Goal: Participate in discussion: Engage in conversation with other users on a specific topic

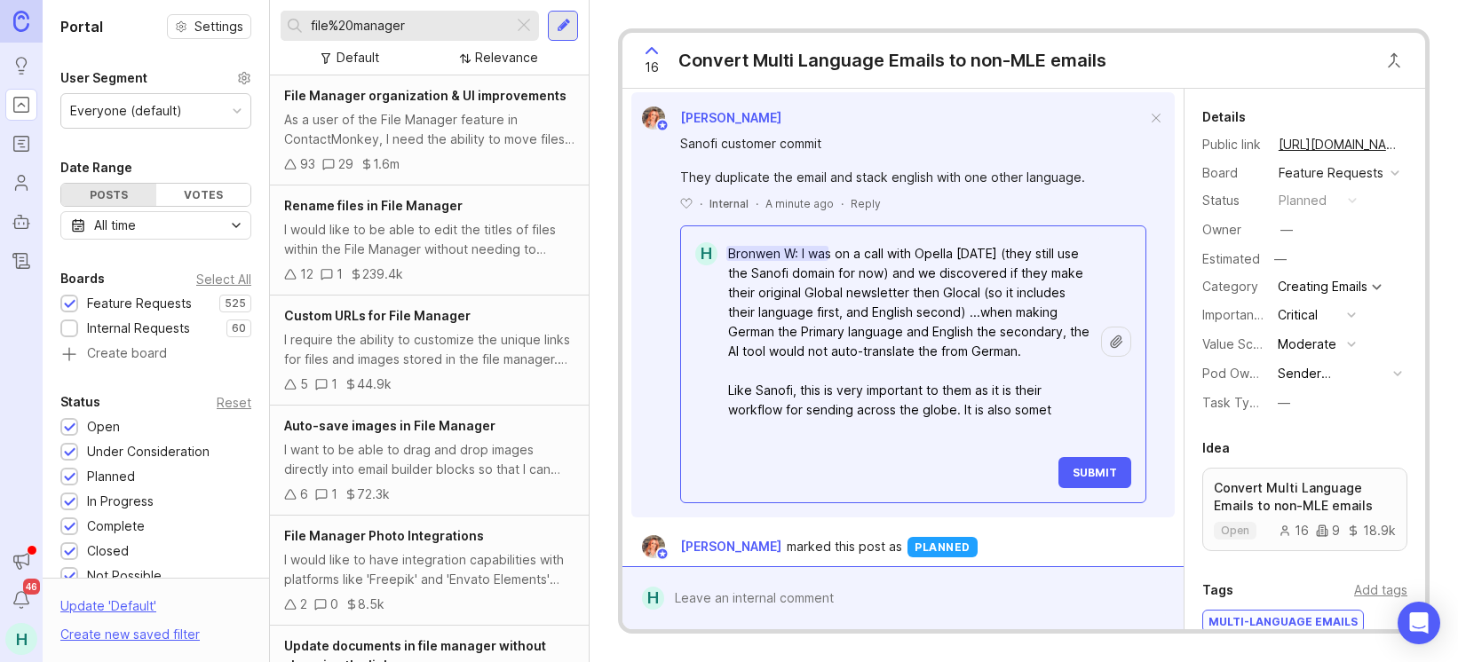
click at [1005, 420] on textarea "Bronwen W: I was on a call with Opella [DATE] (they still use the Sanofi domain…" at bounding box center [910, 342] width 384 height 210
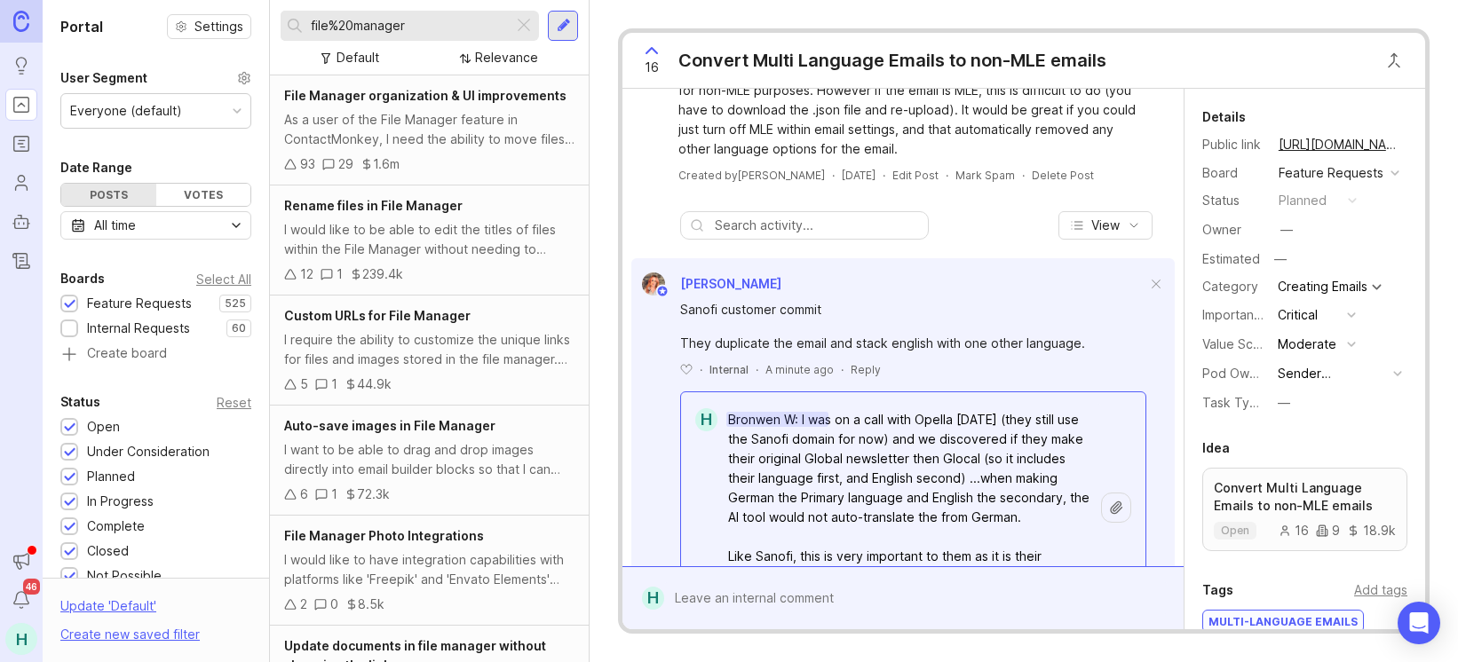
scroll to position [178, 0]
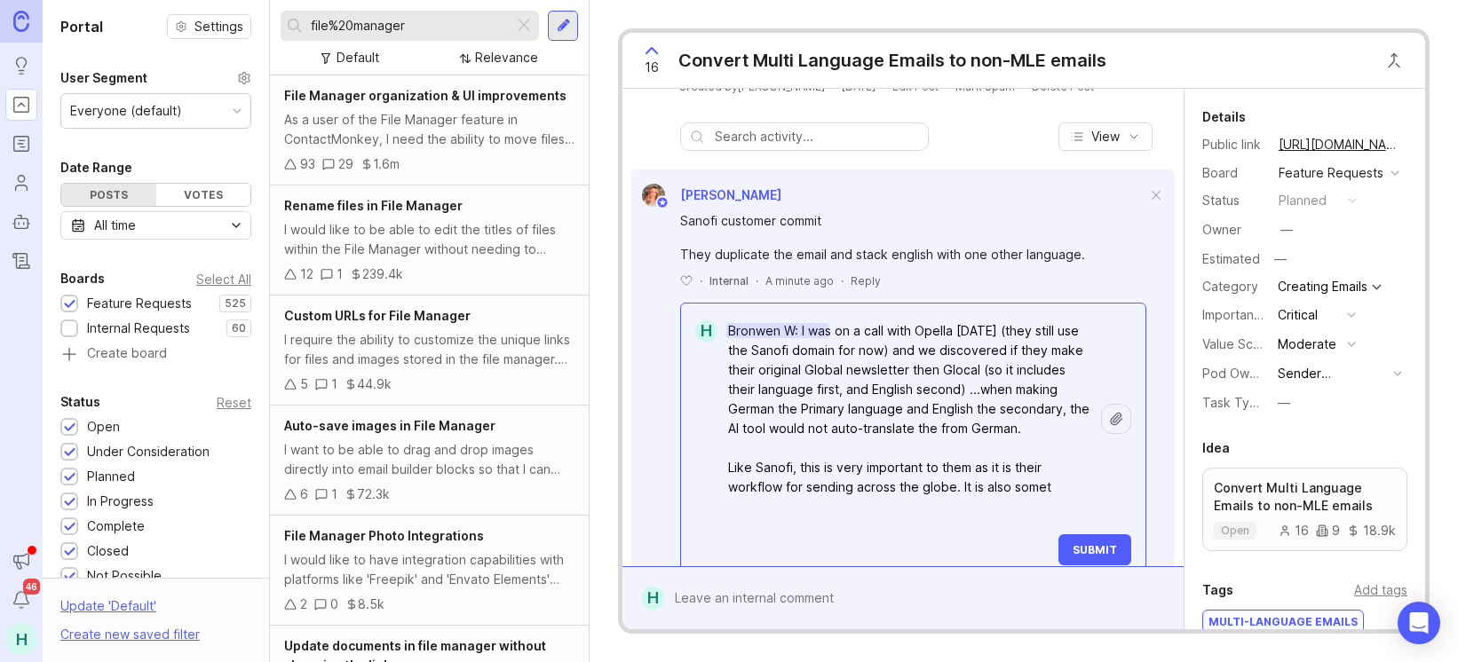
click at [940, 368] on textarea "Bronwen W: I was on a call with Opella [DATE] (they still use the Sanofi domain…" at bounding box center [910, 419] width 384 height 210
click at [880, 370] on textarea "Bronwen W: I was on a call with Opella [DATE] (they still use the Sanofi domain…" at bounding box center [910, 419] width 384 height 210
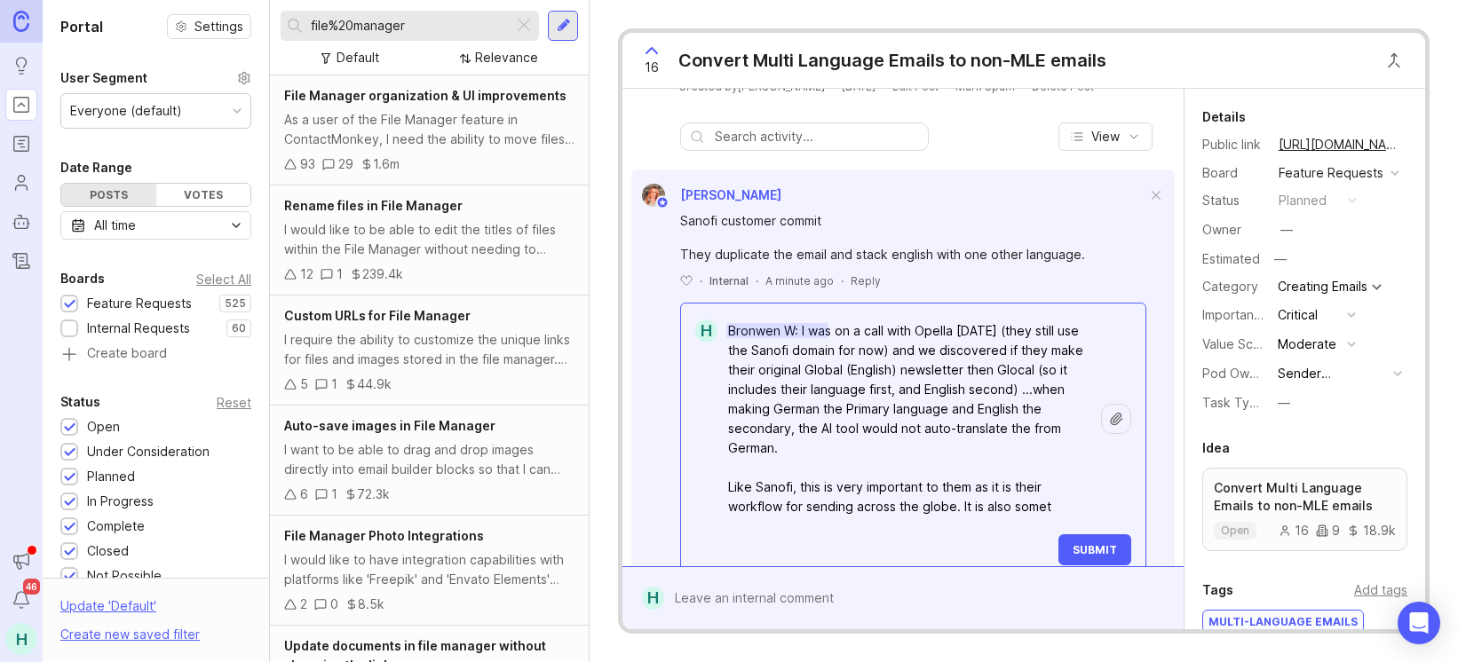
drag, startPoint x: 1066, startPoint y: 367, endPoint x: 1029, endPoint y: 366, distance: 36.4
click at [1029, 366] on textarea "Bronwen W: I was on a call with Opella [DATE] (they still use the Sanofi domain…" at bounding box center [910, 419] width 384 height 210
drag, startPoint x: 916, startPoint y: 424, endPoint x: 887, endPoint y: 424, distance: 29.3
click at [887, 424] on textarea "Bronwen W: I was on a call with Opella [DATE] (they still use the Sanofi domain…" at bounding box center [910, 419] width 384 height 210
click at [843, 444] on textarea "Bronwen W: I was on a call with Opella [DATE] (they still use the Sanofi domain…" at bounding box center [910, 419] width 384 height 210
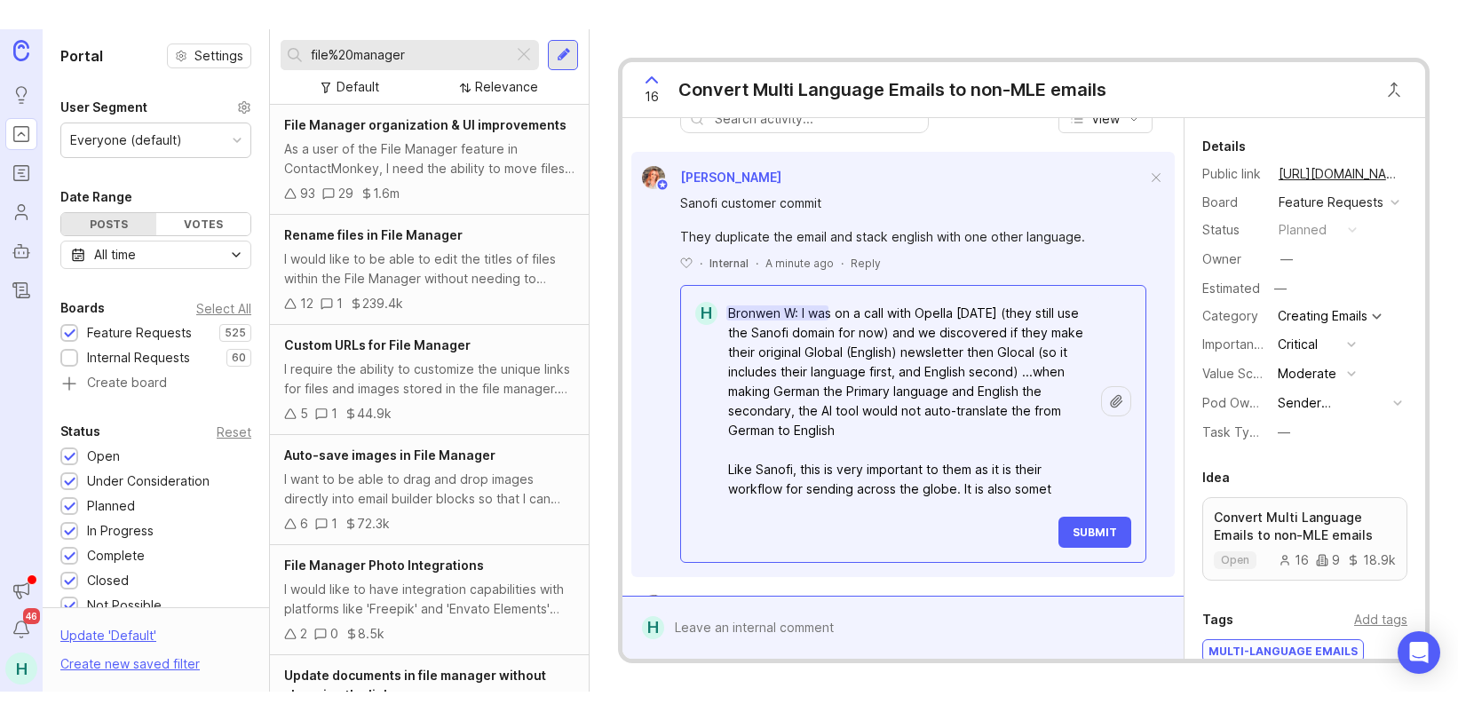
scroll to position [266, 0]
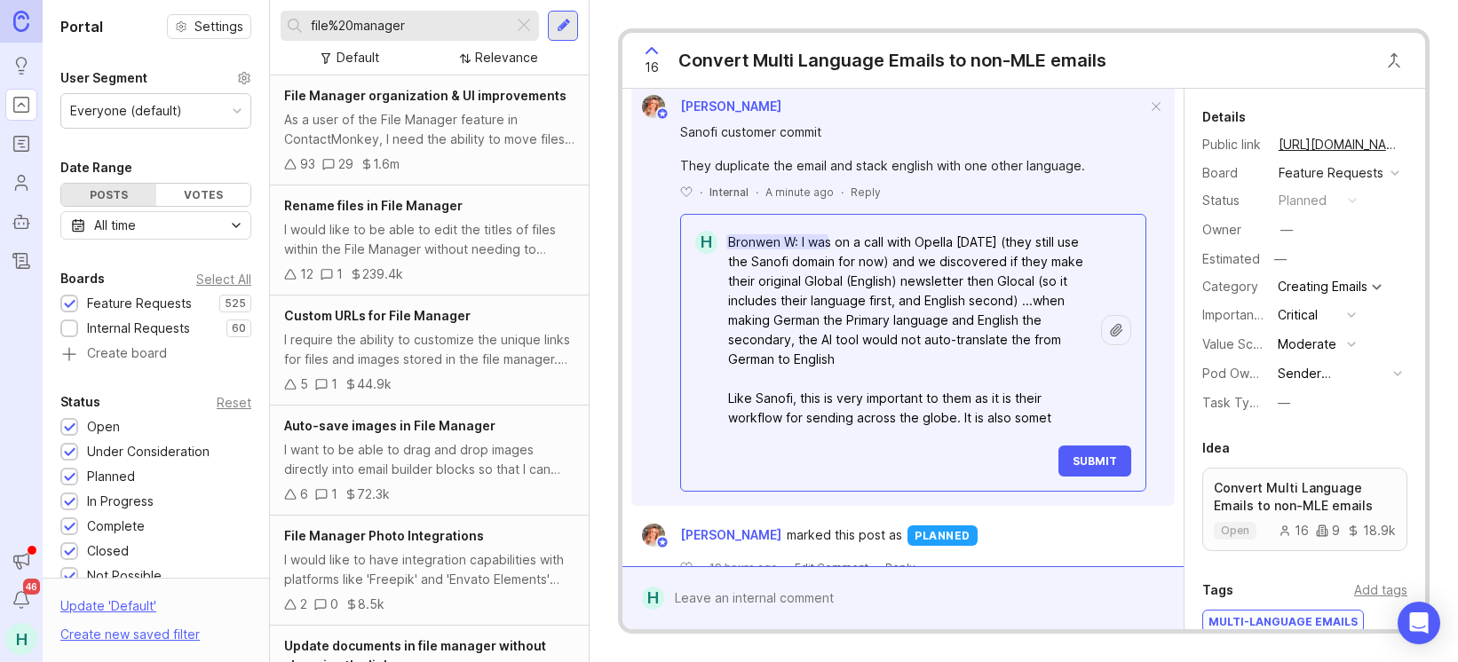
drag, startPoint x: 1046, startPoint y: 417, endPoint x: 1059, endPoint y: 412, distance: 14.3
click at [1047, 417] on textarea "Bronwen W: I was on a call with Opella [DATE] (they still use the Sanofi domain…" at bounding box center [910, 331] width 384 height 210
drag, startPoint x: 1054, startPoint y: 420, endPoint x: 956, endPoint y: 417, distance: 97.7
click at [956, 417] on textarea "Bronwen W: I was on a call with Opella [DATE] (they still use the Sanofi domain…" at bounding box center [910, 331] width 384 height 210
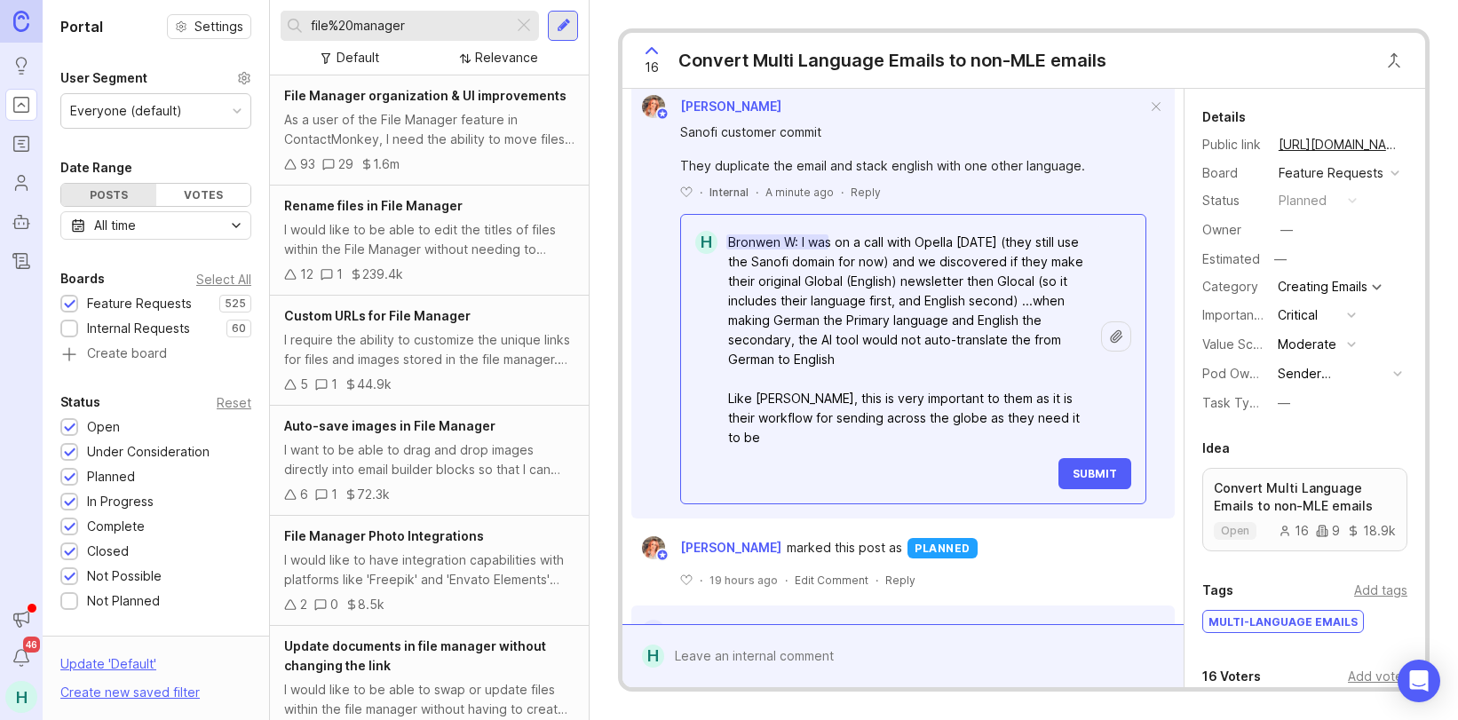
click at [935, 426] on textarea "Bronwen W: I was on a call with Opella [DATE] (they still use the Sanofi domain…" at bounding box center [910, 340] width 384 height 229
click at [930, 258] on textarea "Bronwen W: I was on a call with Opella [DATE] (they still use the Sanofi domain…" at bounding box center [910, 340] width 384 height 229
click at [942, 374] on textarea "Bronwen W: I was on a call with Opella [DATE] (they still use the Sanofi domain…" at bounding box center [910, 350] width 384 height 249
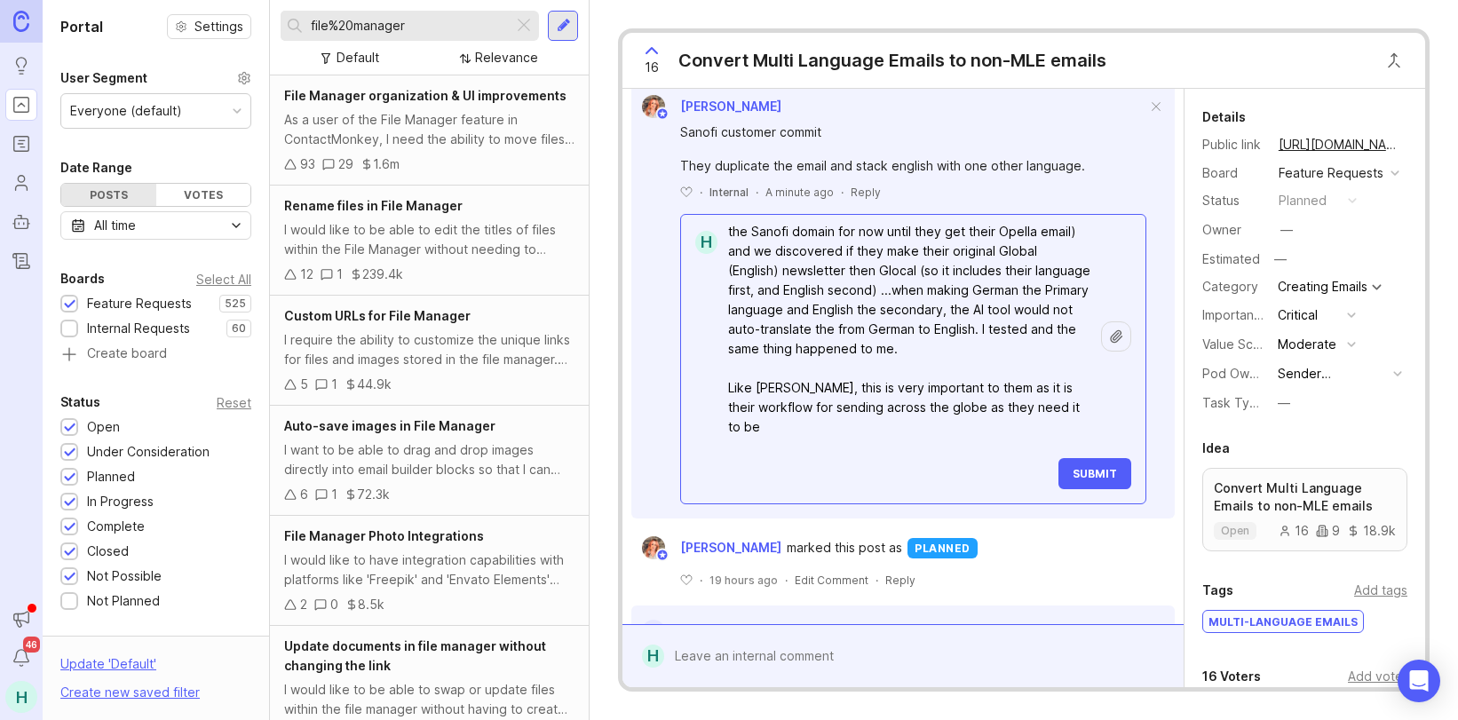
scroll to position [46, 0]
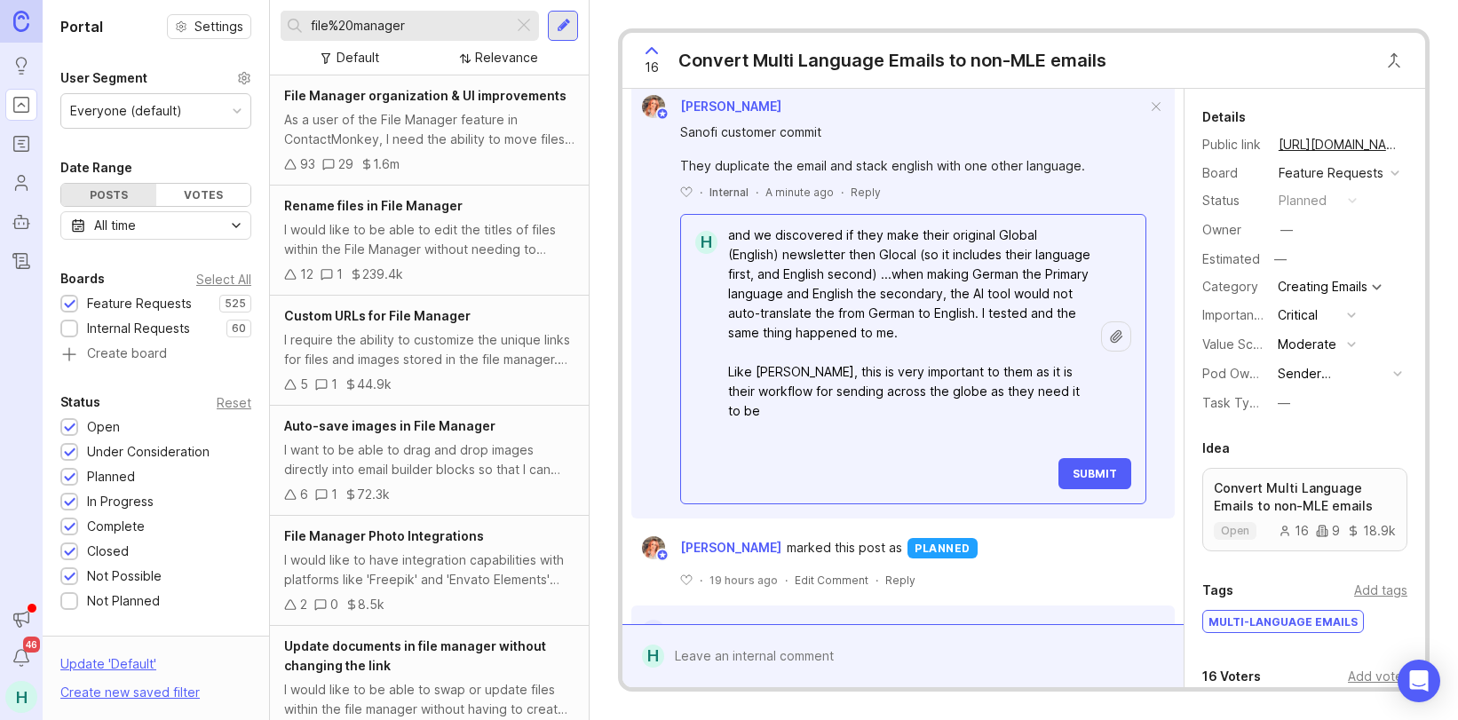
click at [892, 415] on textarea "Bronwen W: I was on a call with Opella [DATE] (they still use the Sanofi domain…" at bounding box center [910, 313] width 384 height 268
click at [869, 429] on textarea "Bronwen W: I was on a call with Opella [DATE] (they still use the Sanofi domain…" at bounding box center [910, 313] width 384 height 268
click at [863, 432] on textarea "Bronwen W: I was on a call with Opella [DATE] (they still use the Sanofi domain…" at bounding box center [910, 313] width 384 height 268
type textarea "Bronwen W: I was on a call with Opella [DATE] (they still use the Sanofi domain…"
